Goal: Transaction & Acquisition: Obtain resource

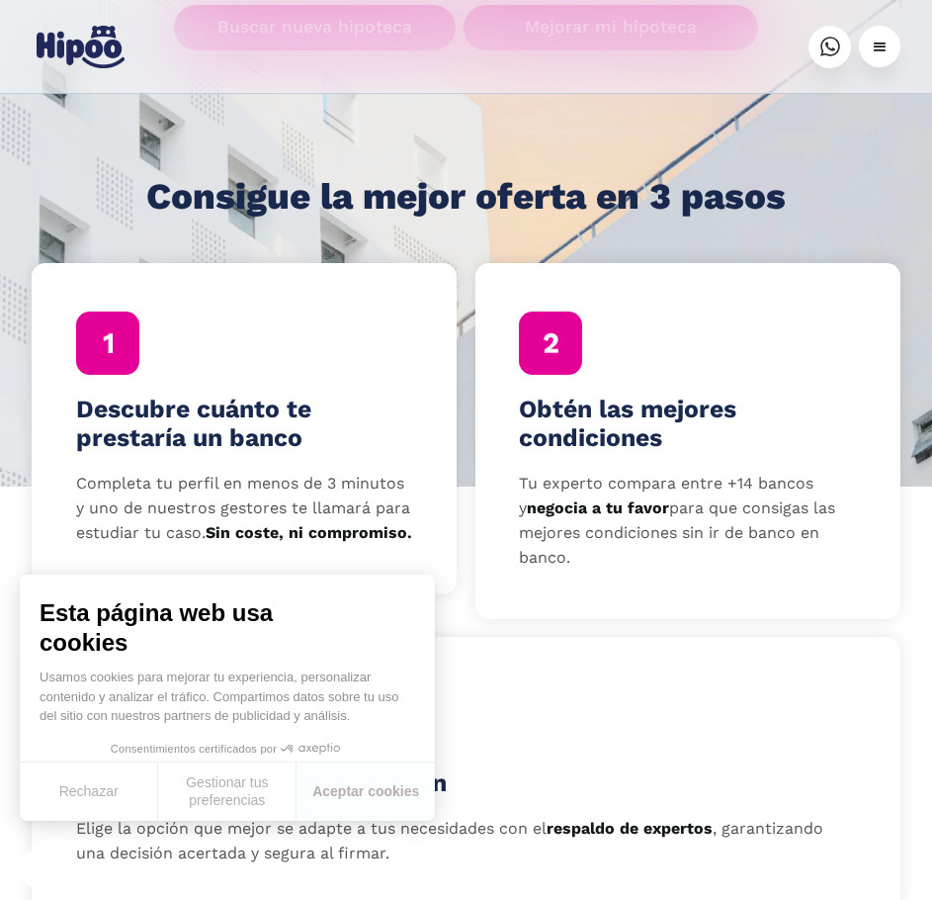
scroll to position [890, 0]
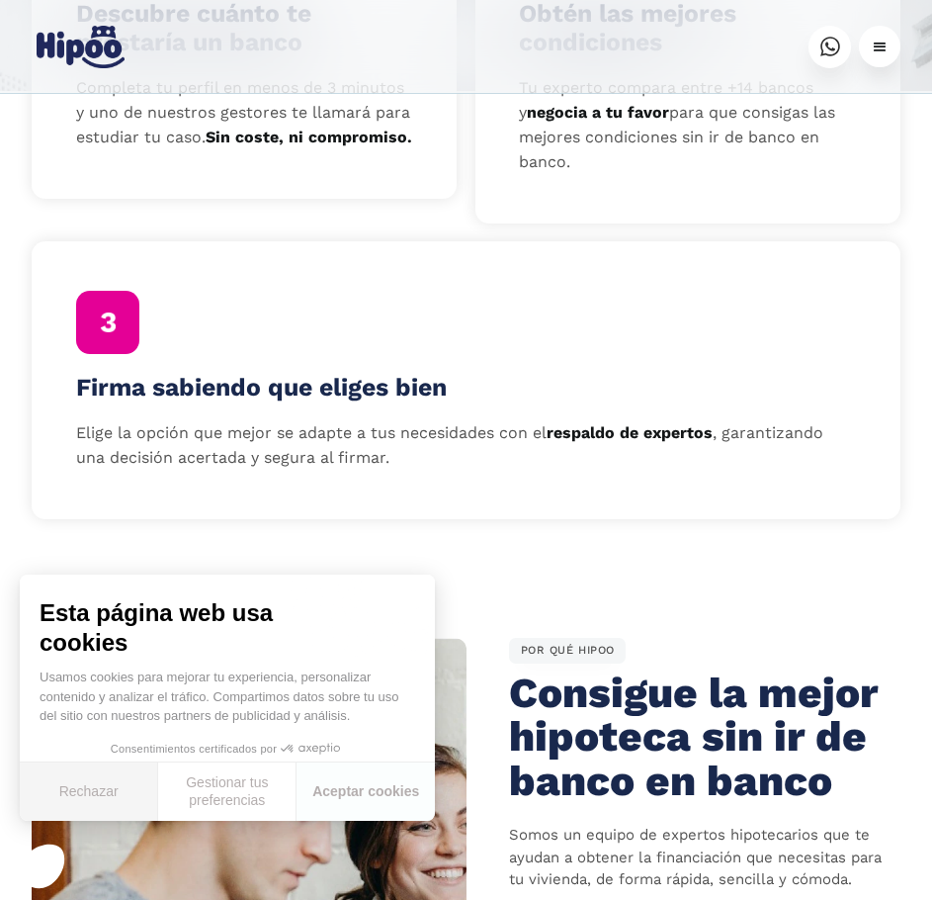
click at [68, 776] on button "Rechazar" at bounding box center [89, 791] width 138 height 58
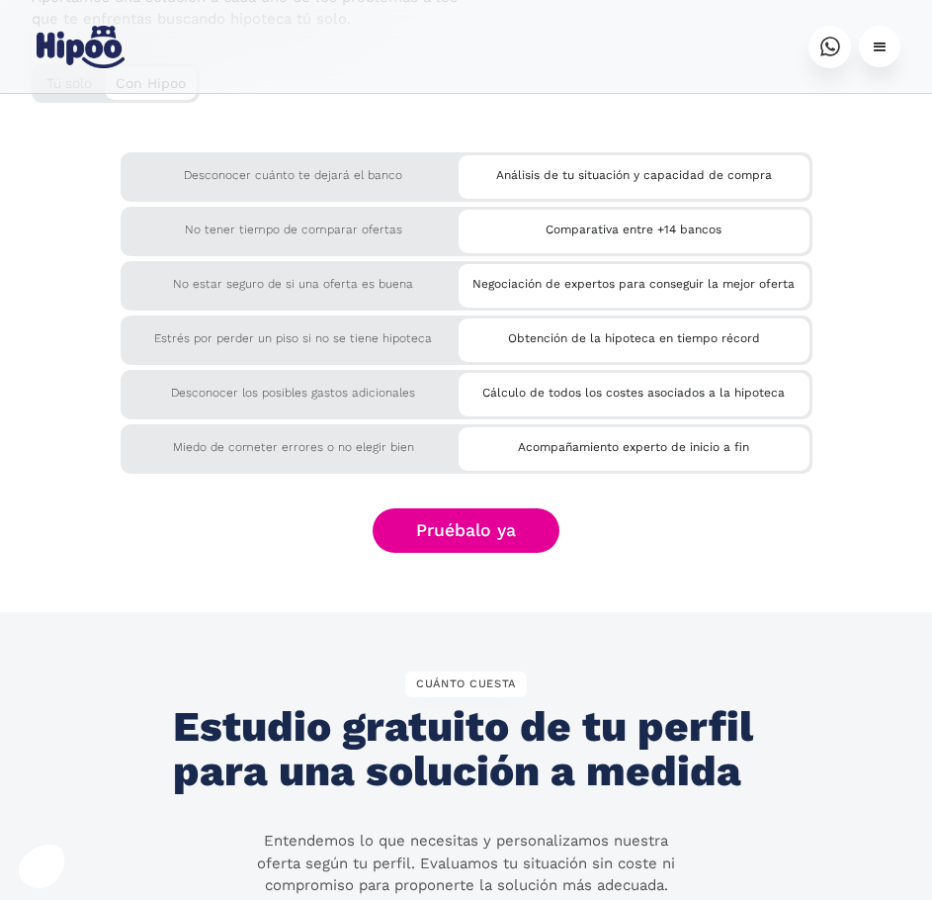
scroll to position [4321, 0]
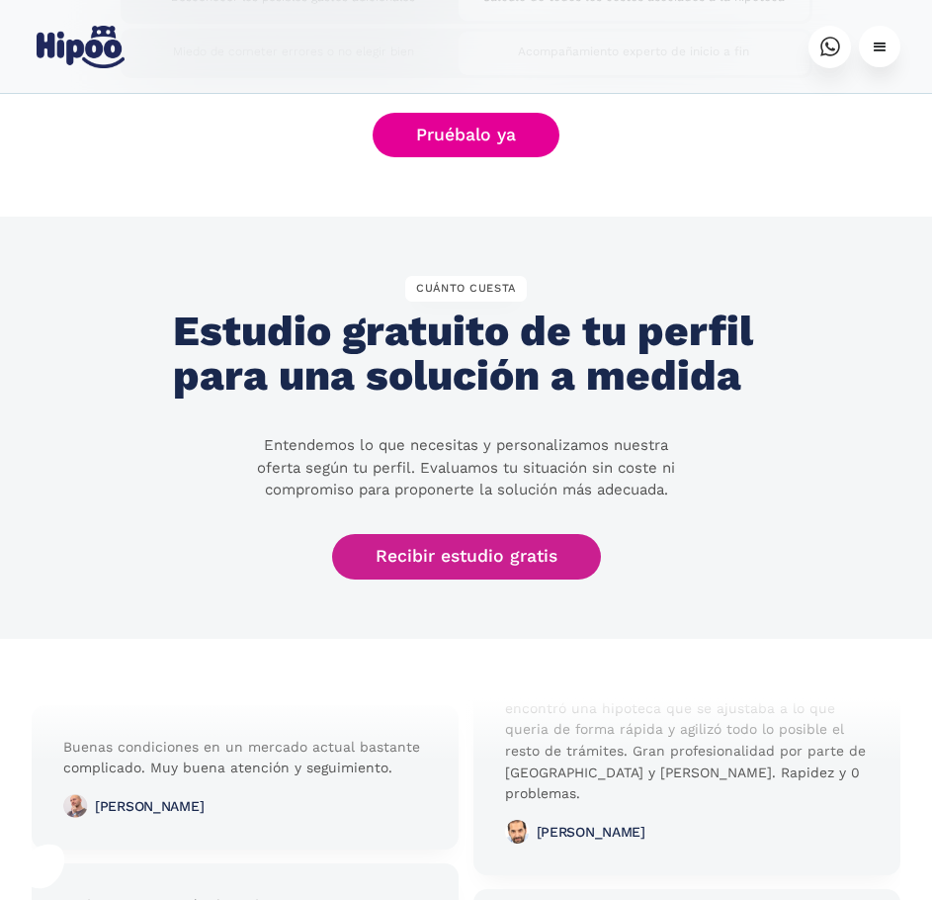
click at [390, 574] on link "Recibir estudio gratis" at bounding box center [466, 556] width 269 height 45
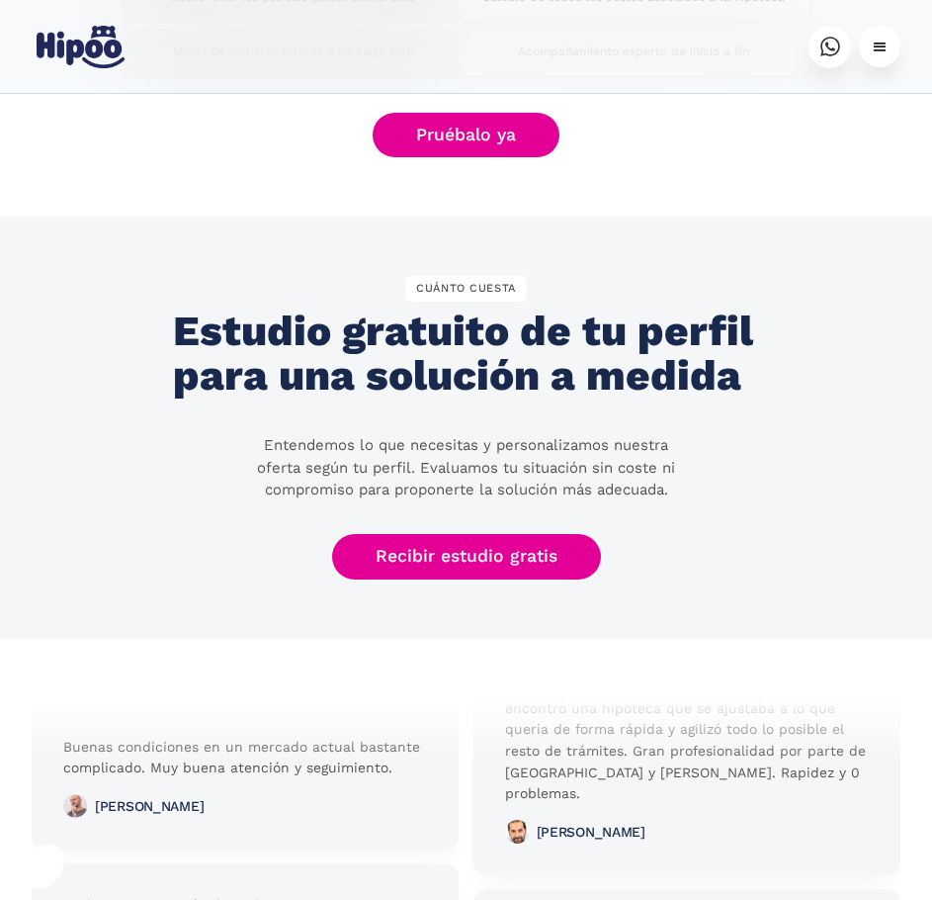
drag, startPoint x: 227, startPoint y: 360, endPoint x: 224, endPoint y: 348, distance: 12.2
click at [829, 61] on link "Escríbenos" at bounding box center [830, 47] width 43 height 43
click at [877, 39] on div "menu" at bounding box center [879, 46] width 19 height 19
